Goal: Task Accomplishment & Management: Complete application form

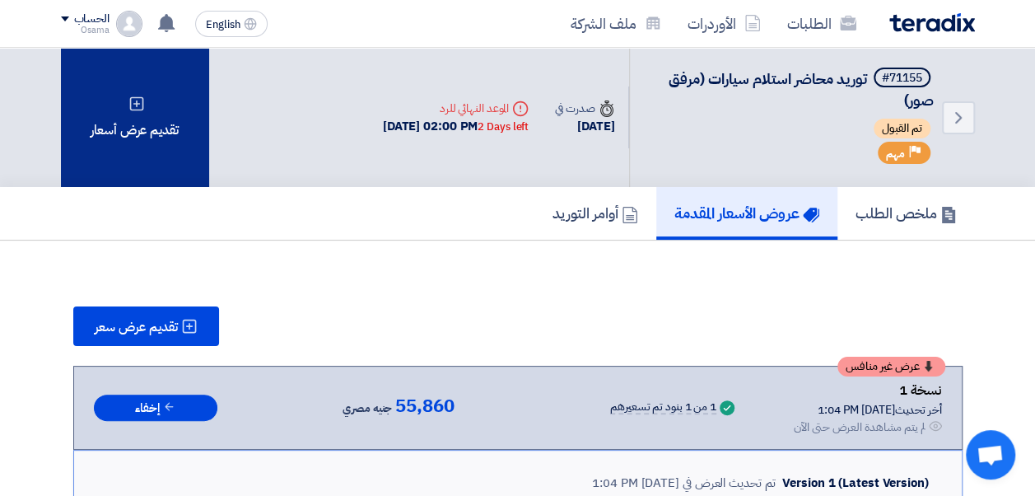
click at [142, 135] on div "تقديم عرض أسعار" at bounding box center [135, 117] width 148 height 139
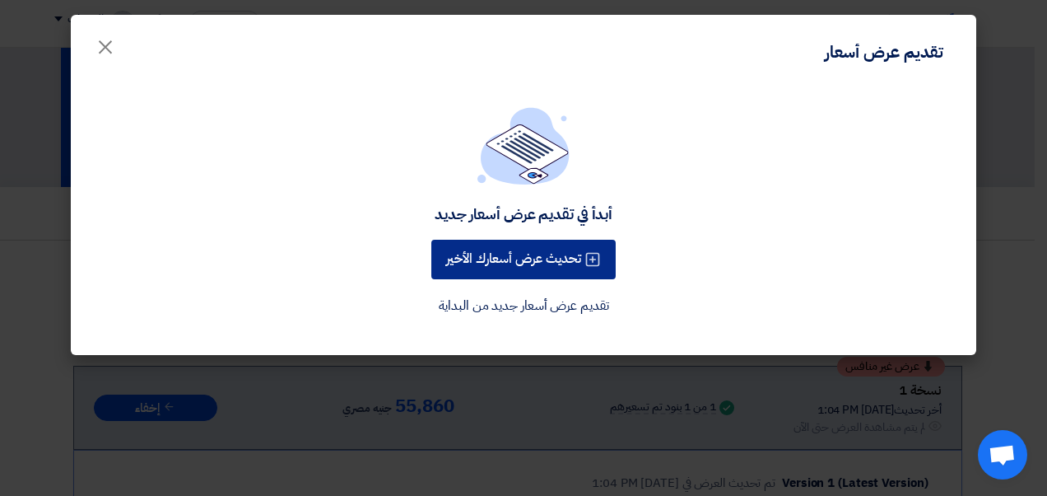
click at [497, 259] on button "تحديث عرض أسعارك الأخير" at bounding box center [523, 260] width 184 height 40
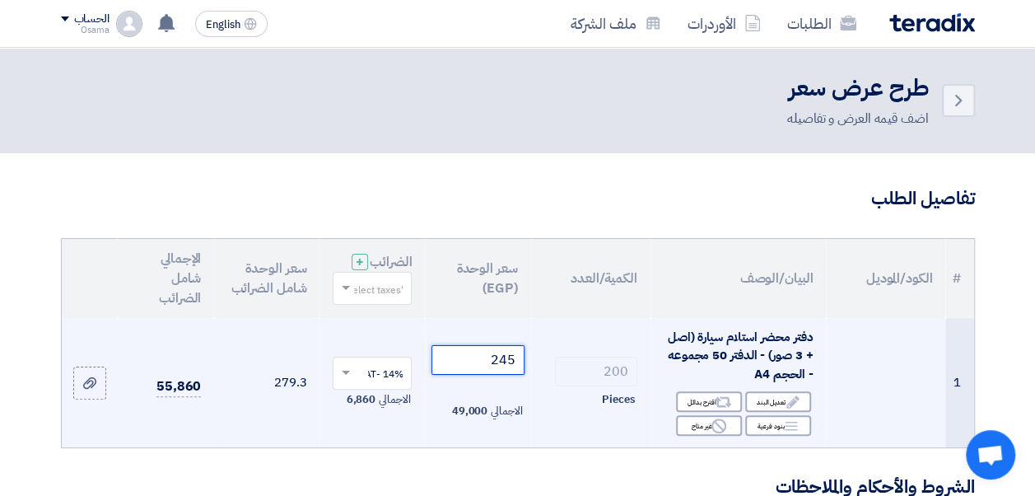
click at [496, 368] on input "245" at bounding box center [477, 360] width 92 height 30
drag, startPoint x: 492, startPoint y: 374, endPoint x: 524, endPoint y: 375, distance: 32.2
click at [524, 375] on input "245" at bounding box center [477, 360] width 92 height 30
type input "230"
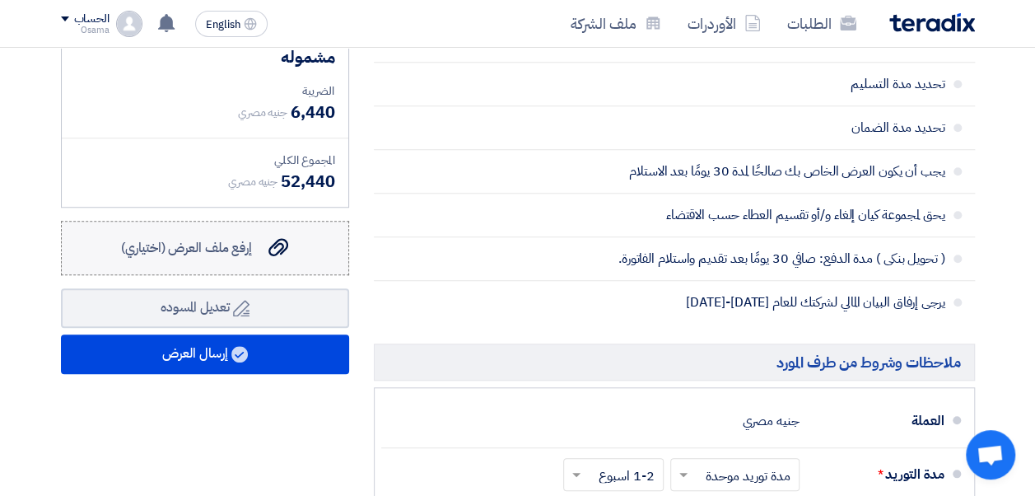
scroll to position [576, 0]
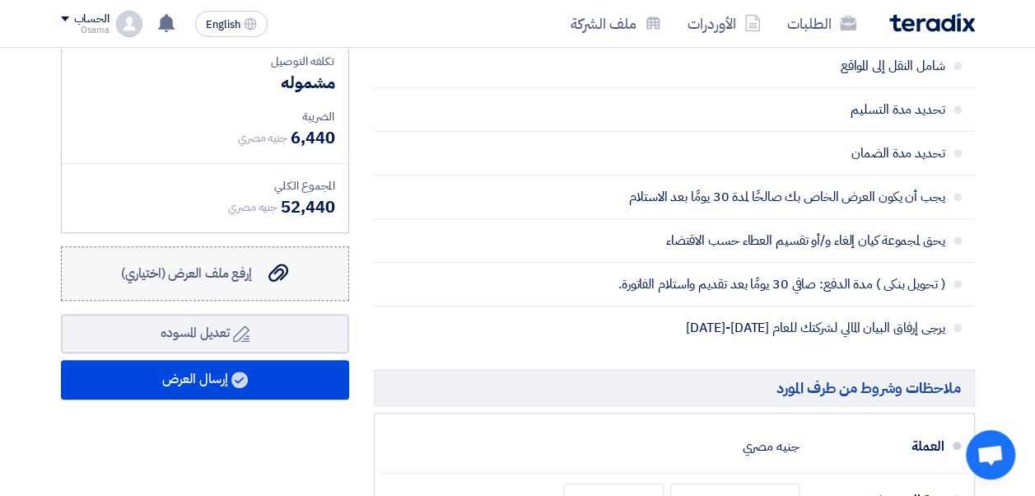
click at [252, 283] on span "إرفع ملف العرض (اختياري)" at bounding box center [186, 274] width 131 height 20
click at [0, 0] on input "إرفع ملف العرض (اختياري) إرفع ملف العرض (اختياري)" at bounding box center [0, 0] width 0 height 0
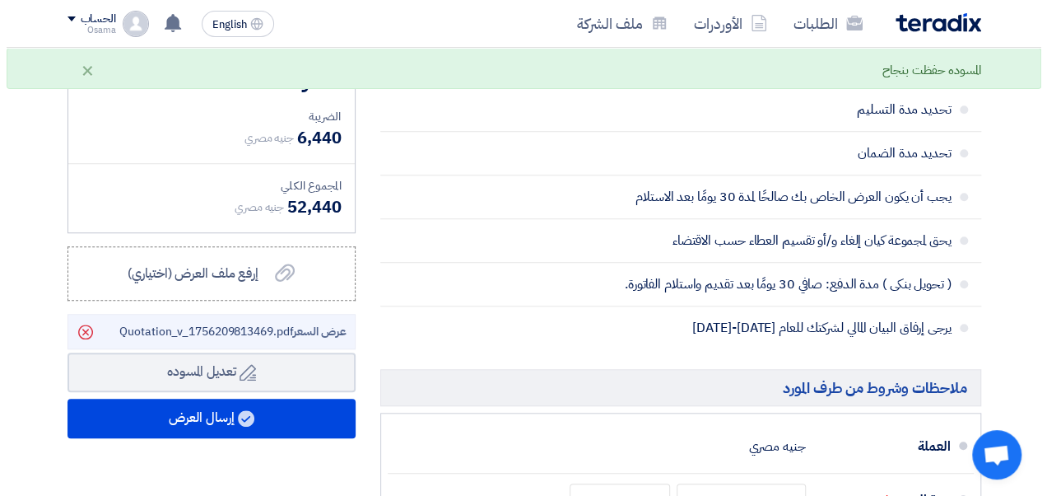
scroll to position [659, 0]
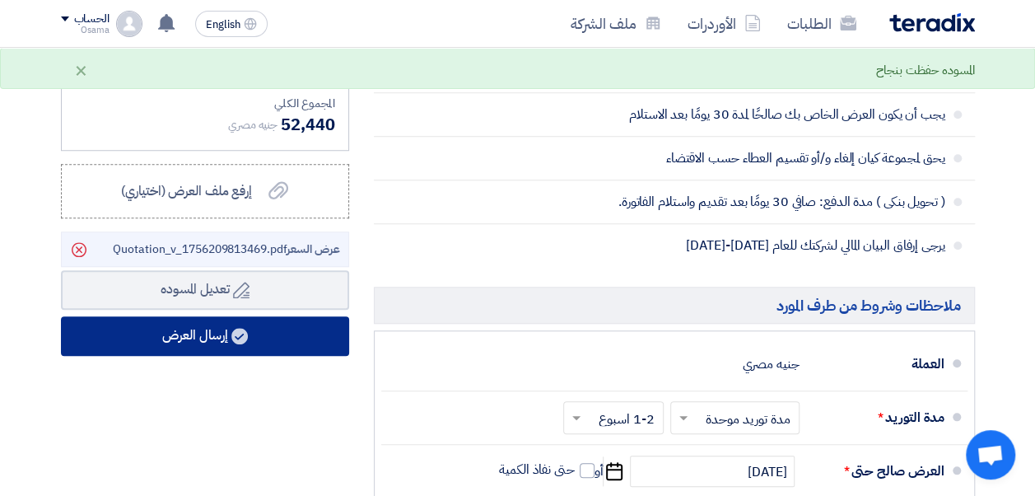
click at [249, 356] on button "إرسال العرض" at bounding box center [205, 336] width 288 height 40
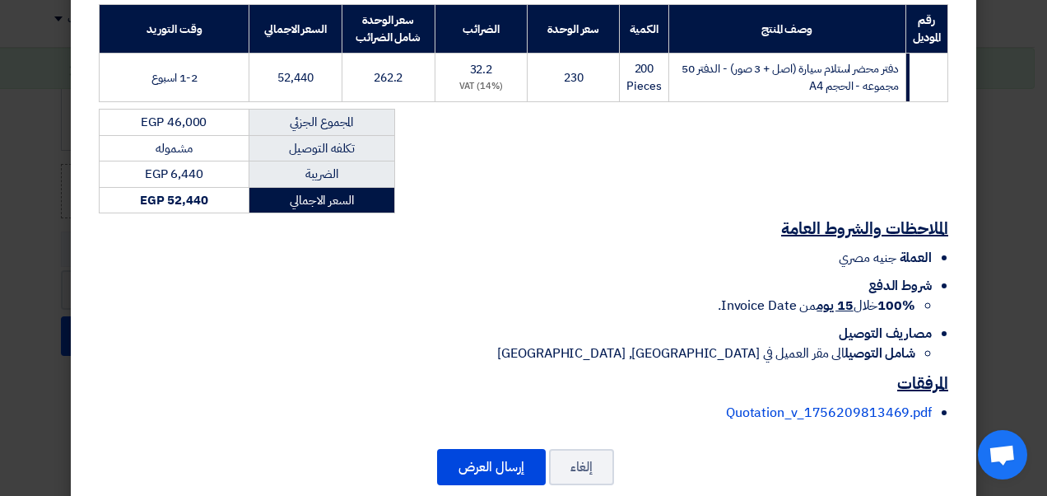
scroll to position [290, 0]
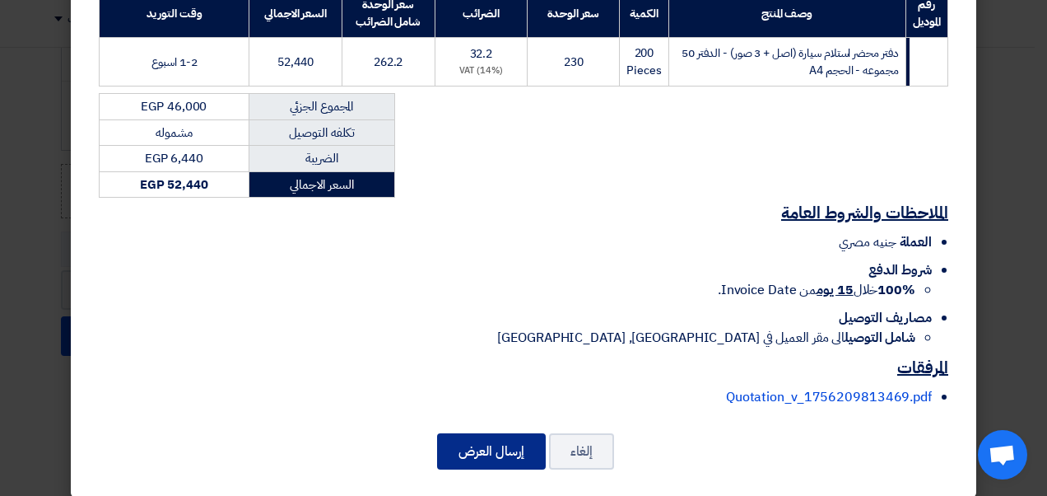
click at [477, 433] on button "إرسال العرض" at bounding box center [491, 451] width 109 height 36
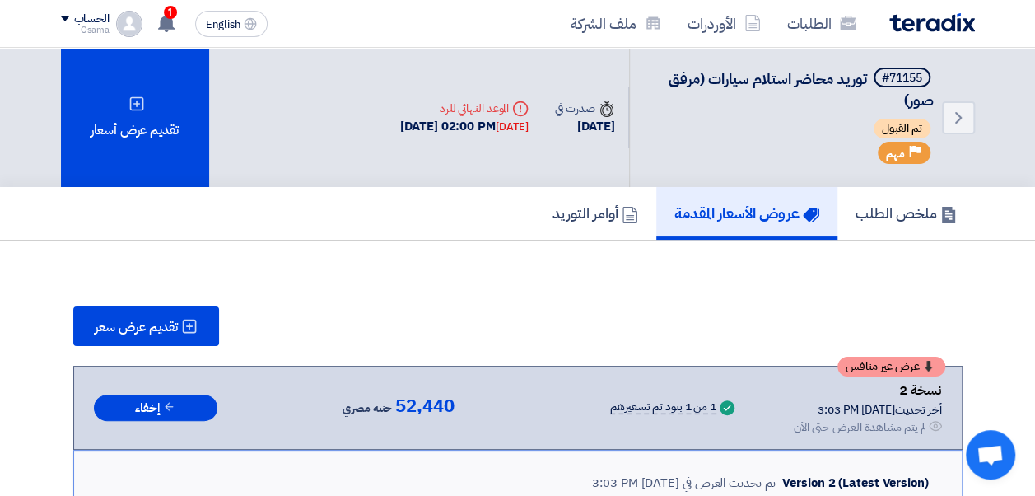
click at [166, 4] on div "الطلبات الأوردرات ملف الشركة English EN 1 عرض سعرك لطلب توريد محاضر استلام سيار…" at bounding box center [518, 23] width 939 height 47
click at [168, 12] on span "1" at bounding box center [170, 12] width 13 height 13
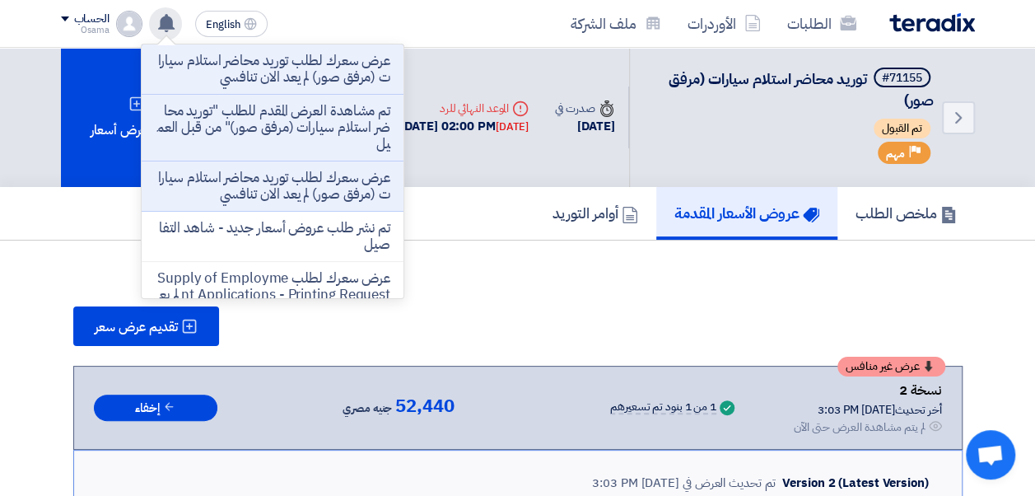
click at [328, 23] on div "الطلبات الأوردرات ملف الشركة English EN عرض سعرك لطلب توريد محاضر استلام سيارات…" at bounding box center [518, 23] width 939 height 47
